Goal: Task Accomplishment & Management: Use online tool/utility

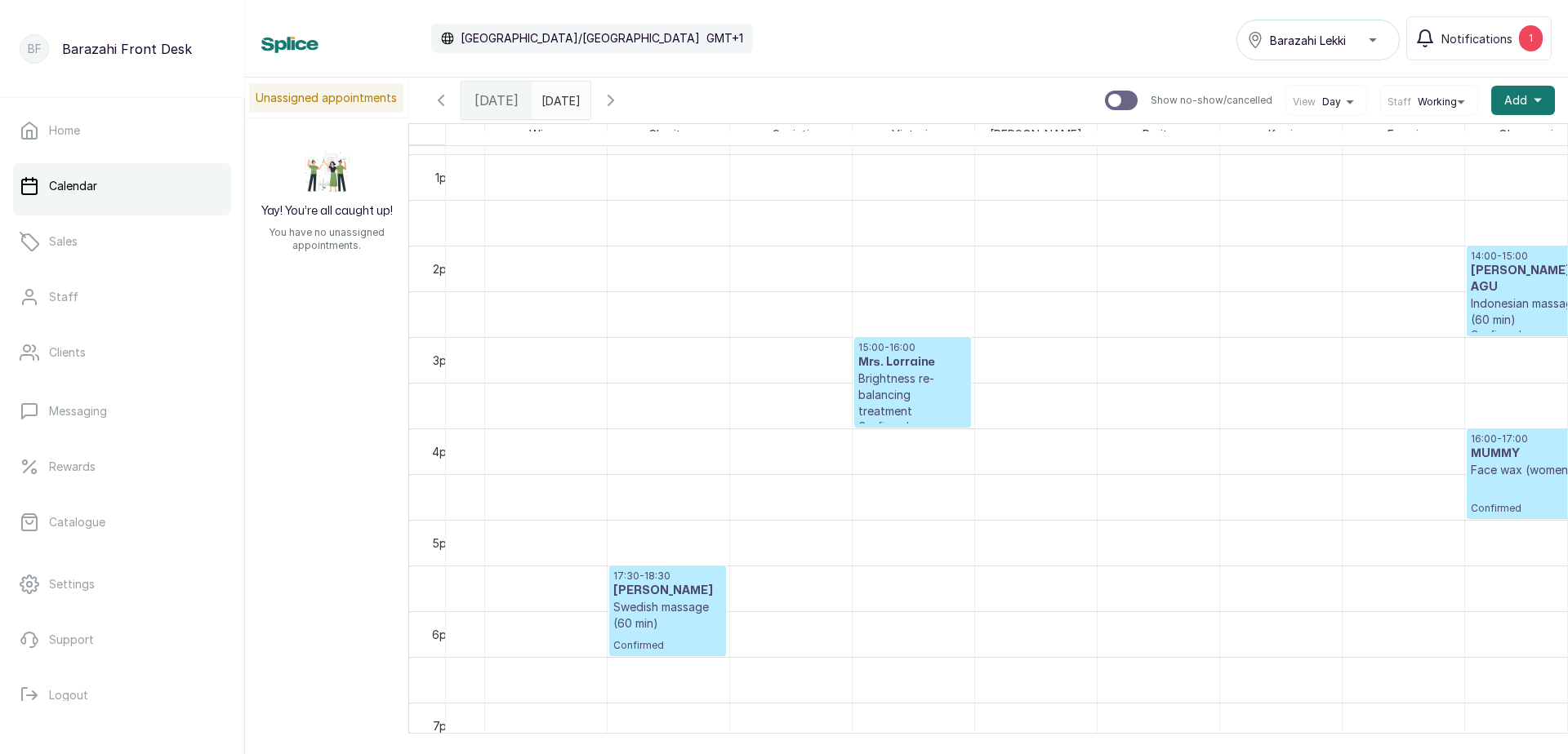
scroll to position [1284, 207]
